Goal: Obtain resource: Download file/media

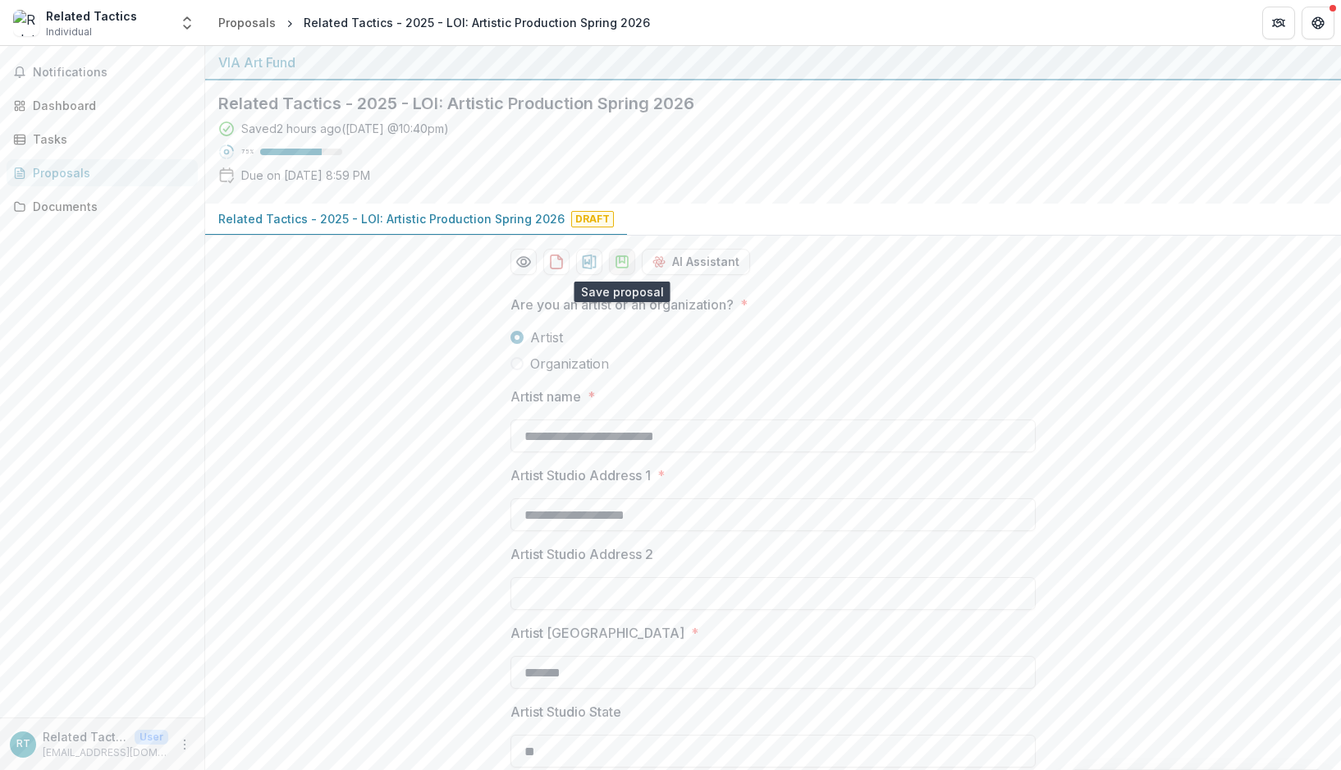
click at [618, 258] on icon "download-proposal" at bounding box center [622, 262] width 16 height 16
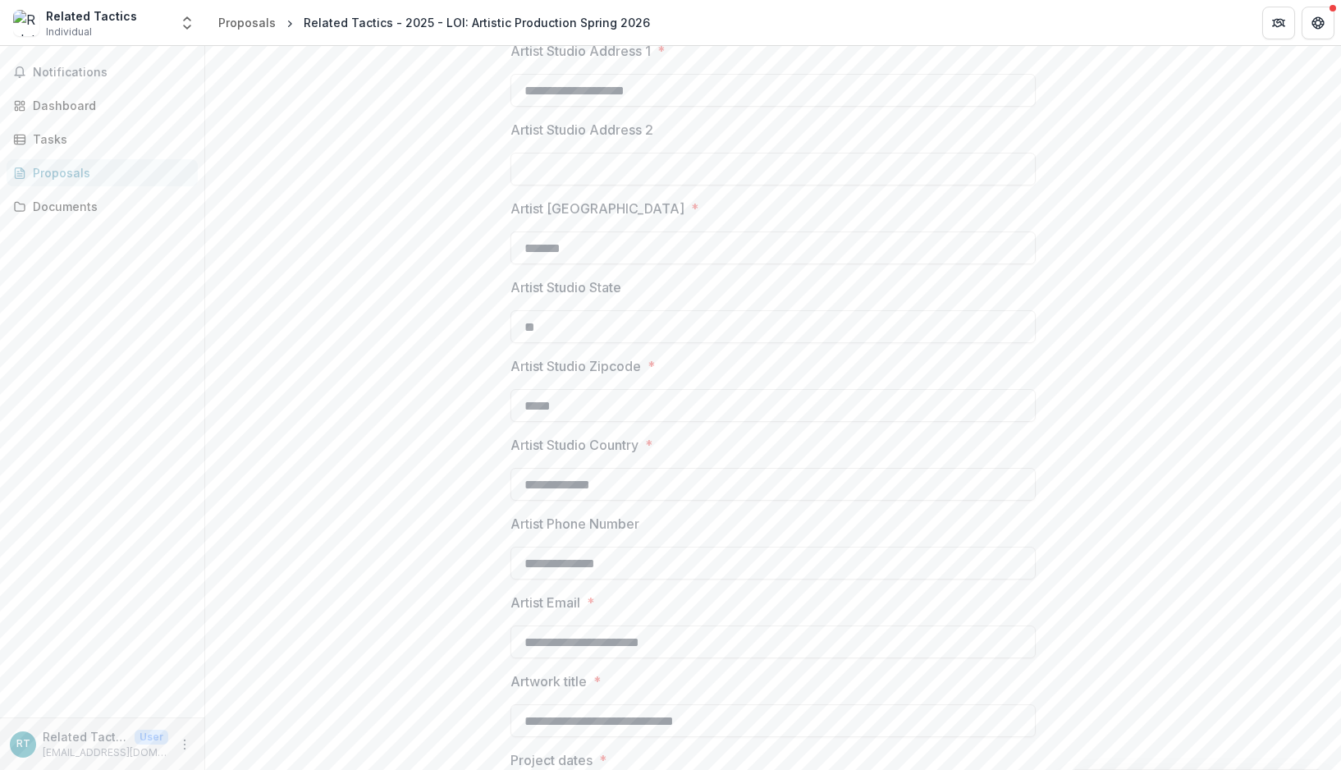
scroll to position [364, 0]
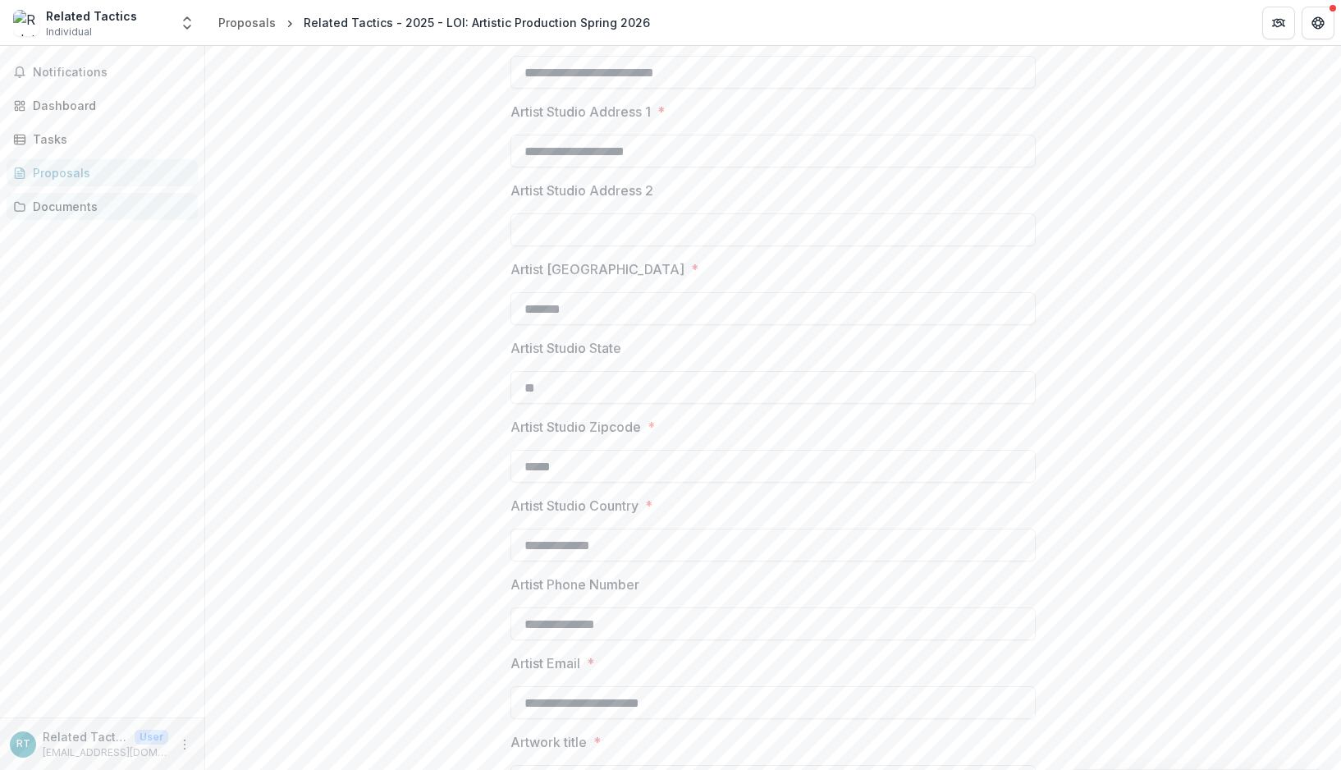
click at [68, 207] on div "Documents" at bounding box center [109, 206] width 152 height 17
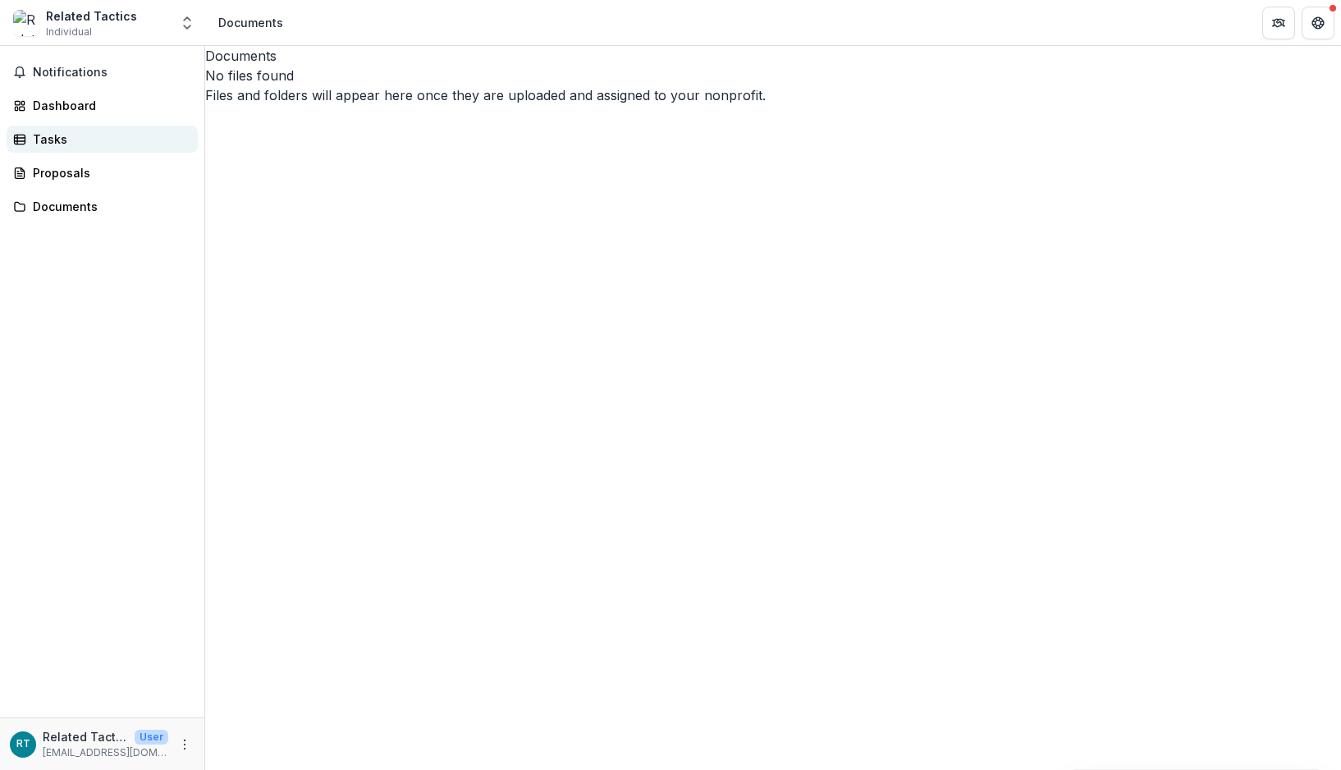
click at [47, 135] on div "Tasks" at bounding box center [109, 138] width 152 height 17
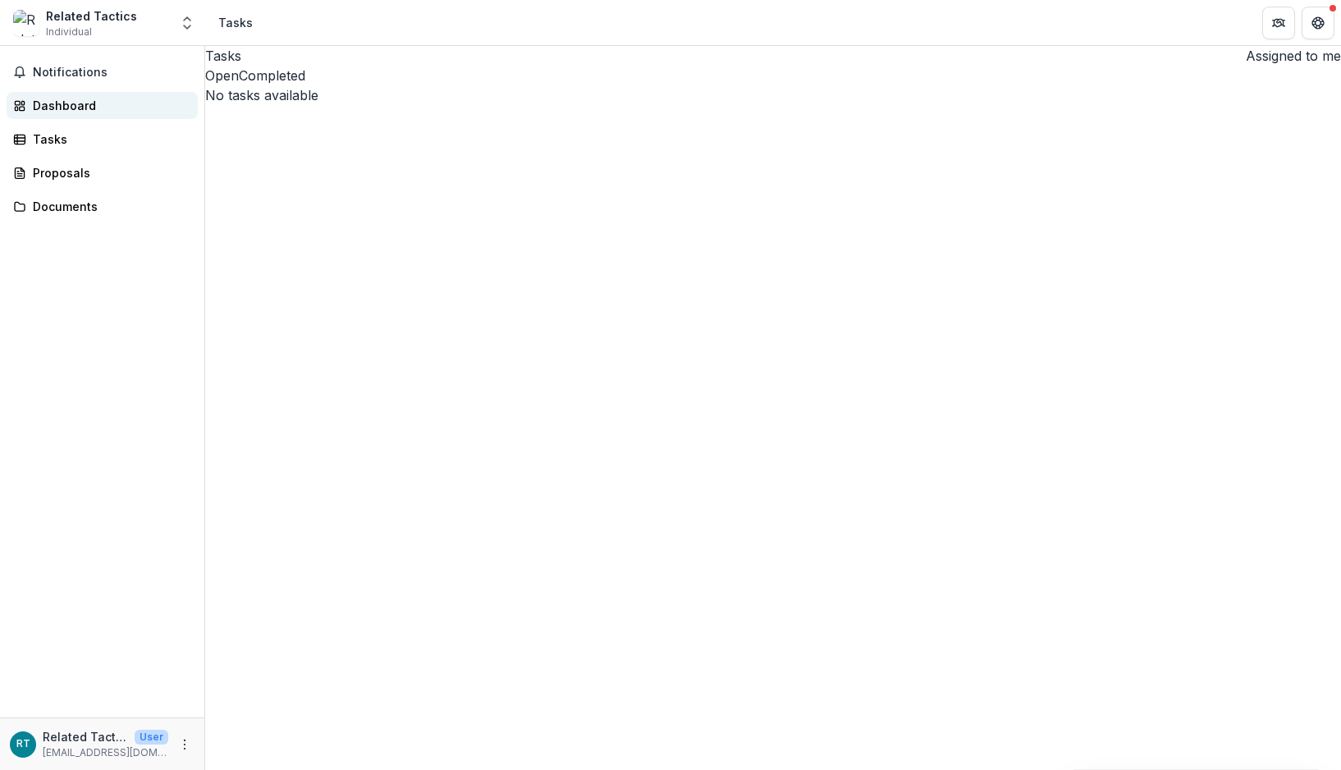
click at [63, 112] on div "Dashboard" at bounding box center [109, 105] width 152 height 17
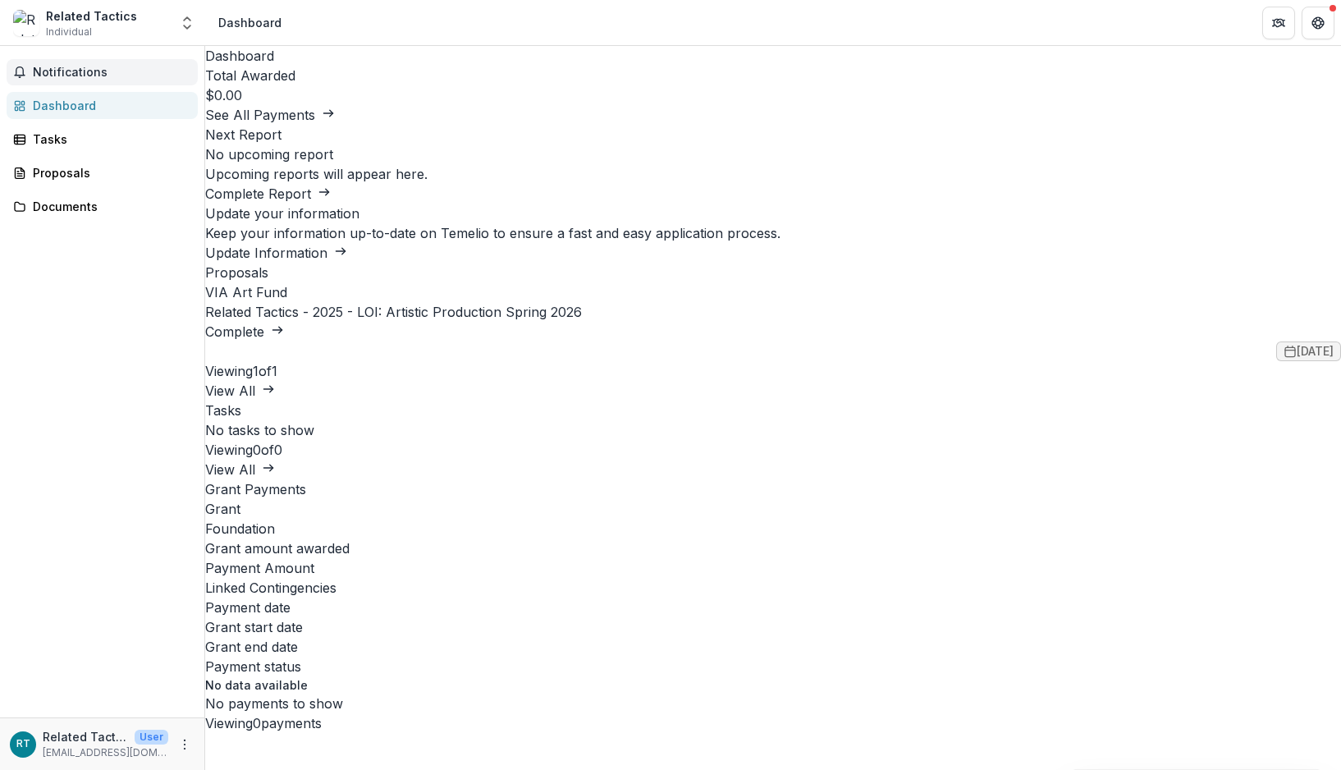
click at [78, 70] on span "Notifications" at bounding box center [112, 73] width 158 height 14
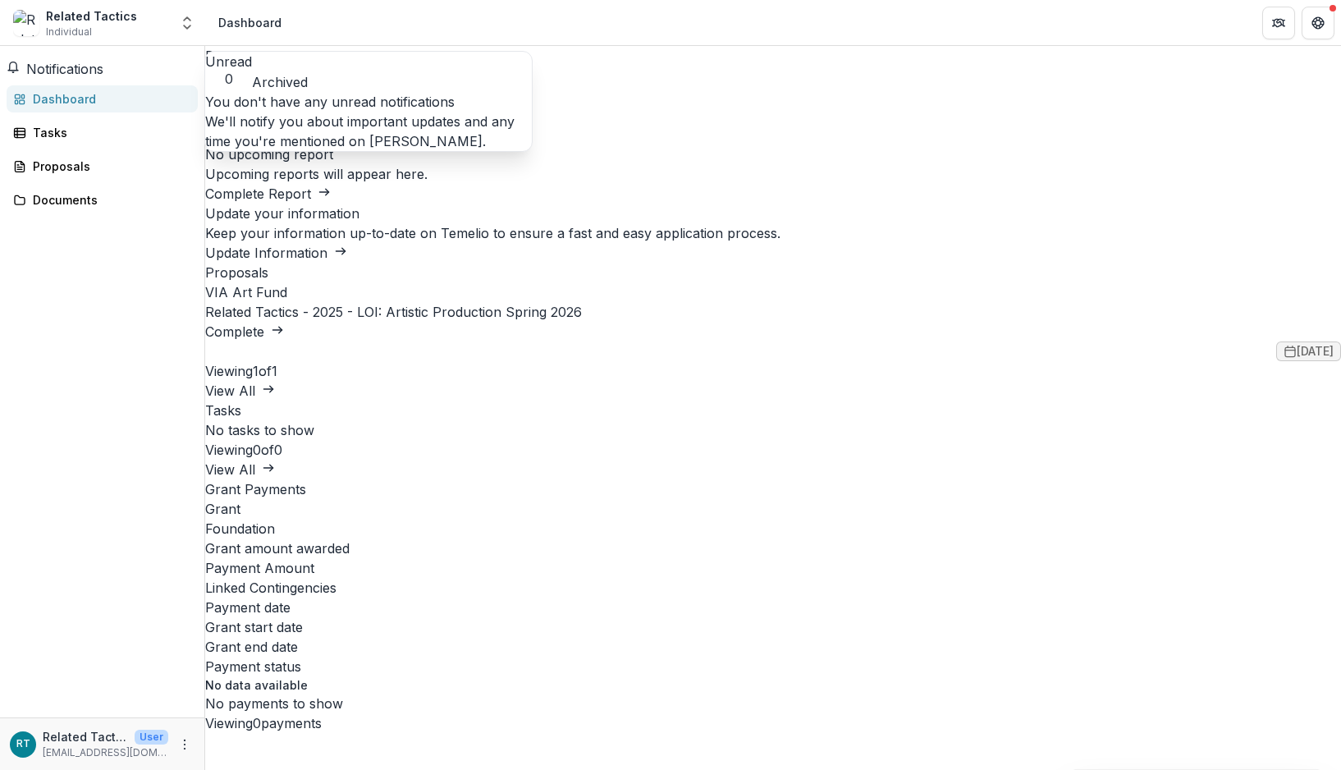
click at [111, 483] on div "Notifications Unread 0 Archived You don't have any unread notifications We'll n…" at bounding box center [102, 381] width 204 height 671
